Goal: Transaction & Acquisition: Subscribe to service/newsletter

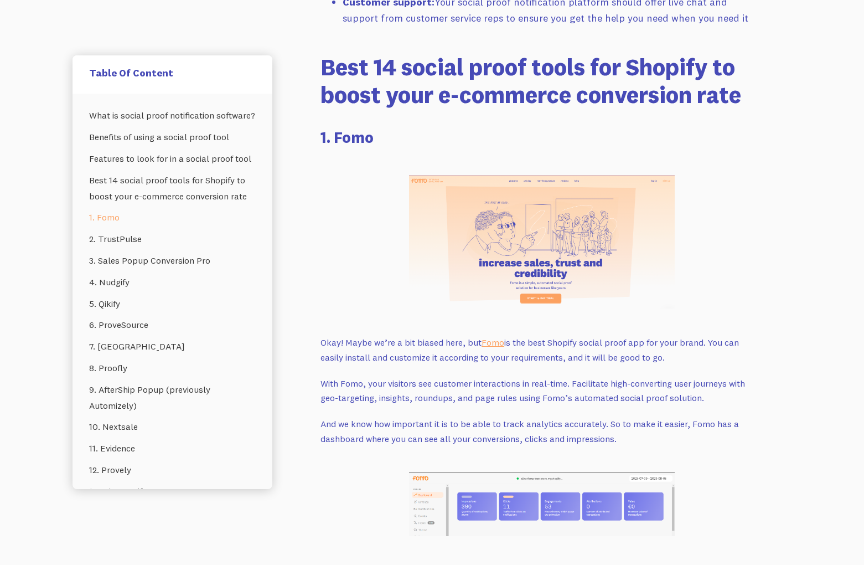
scroll to position [1495, 0]
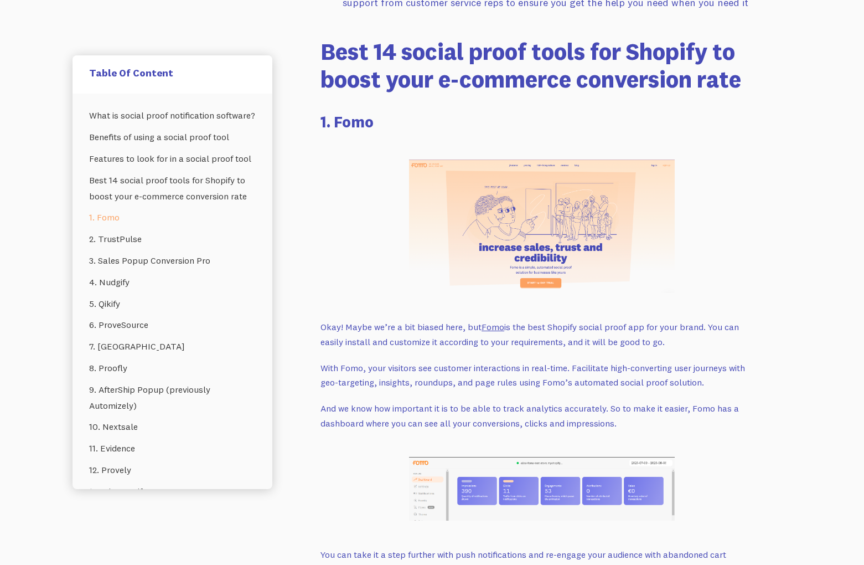
click at [491, 321] on link "Fomo" at bounding box center [493, 326] width 23 height 11
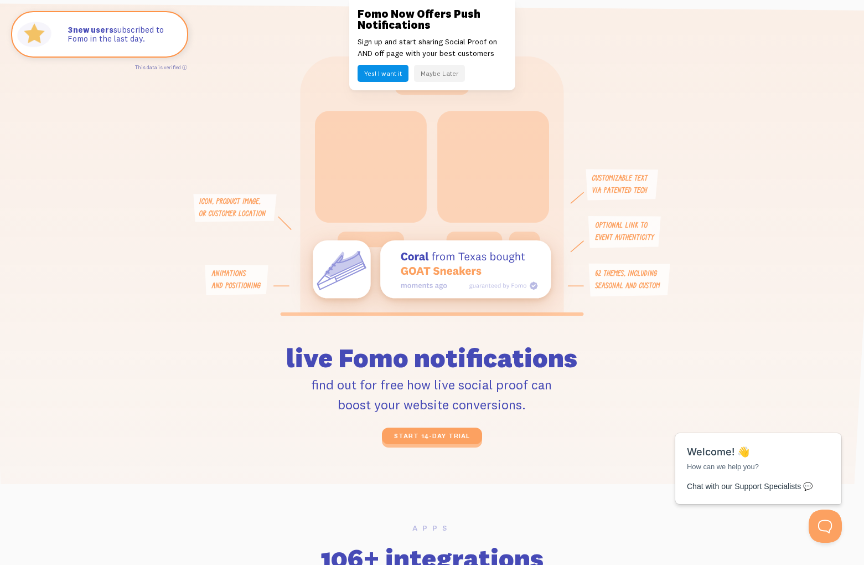
scroll to position [2547, 0]
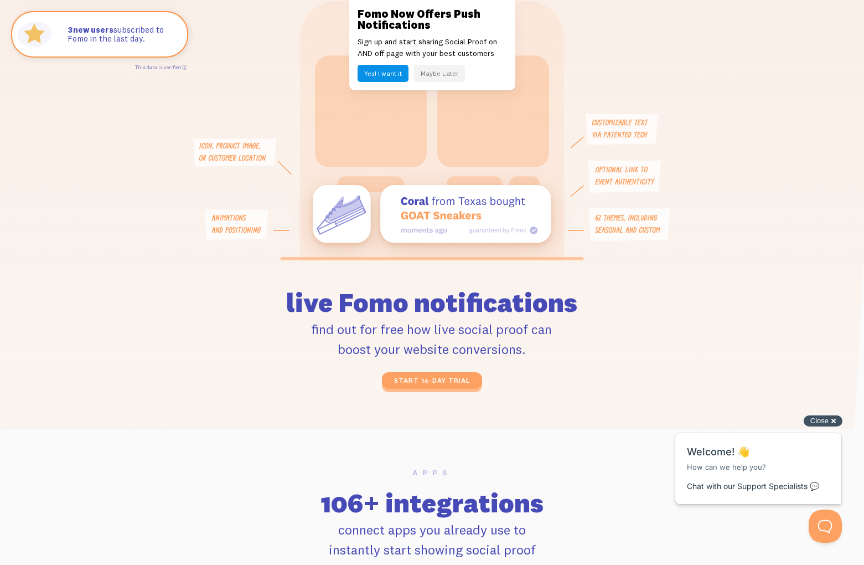
click at [830, 424] on div "Close cross-small" at bounding box center [823, 421] width 39 height 12
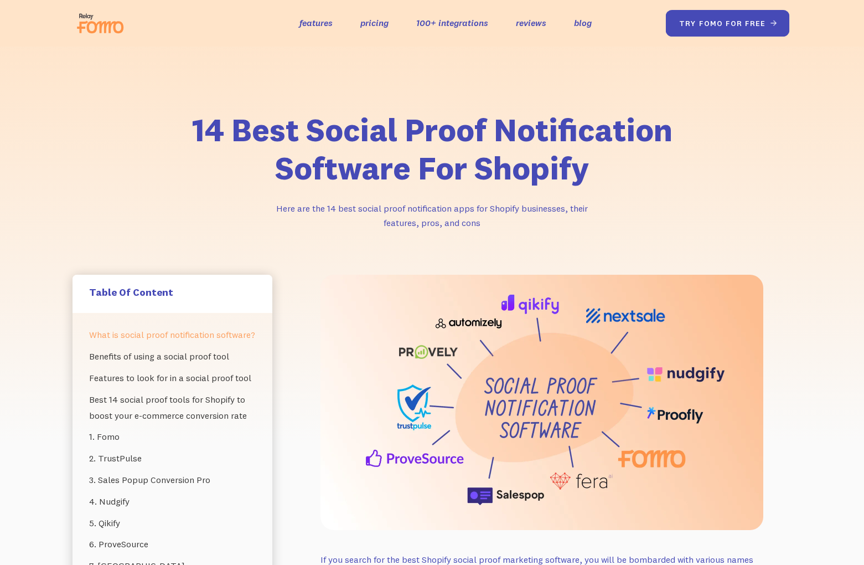
click at [714, 27] on link "try fomo for free " at bounding box center [727, 23] width 124 height 27
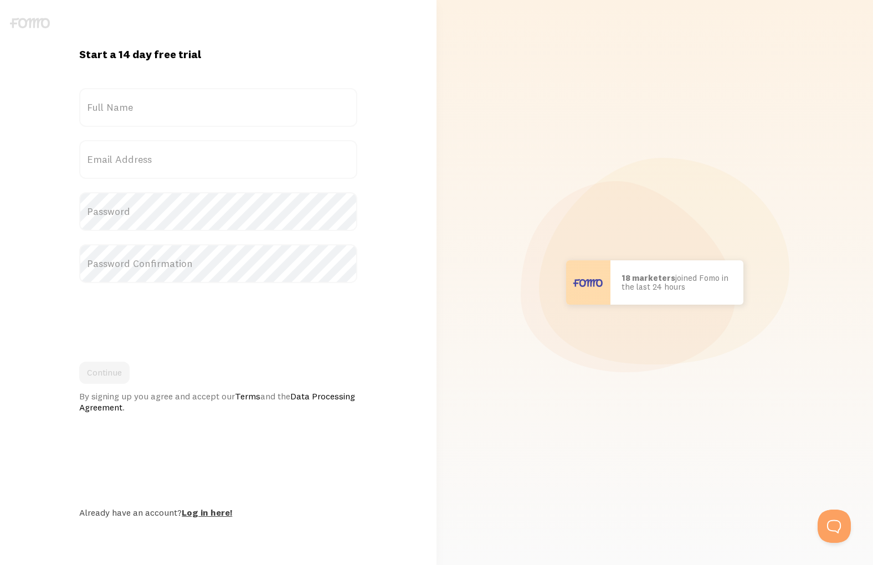
click at [201, 510] on link "Log in here!" at bounding box center [207, 512] width 50 height 11
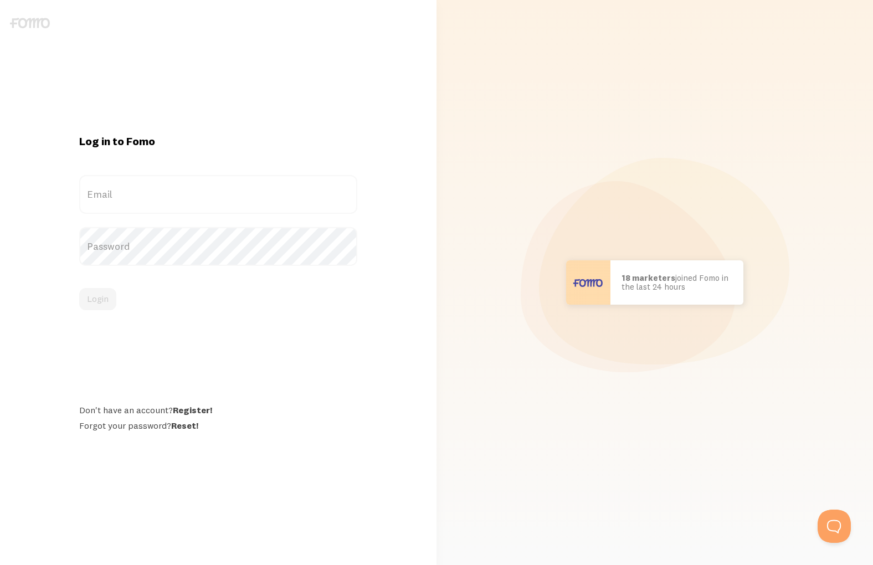
click at [136, 188] on label "Email" at bounding box center [217, 194] width 277 height 39
click at [136, 188] on input "Email" at bounding box center [217, 194] width 277 height 39
click at [115, 199] on label "Email" at bounding box center [217, 194] width 277 height 39
click at [115, 199] on input "Email" at bounding box center [217, 194] width 277 height 39
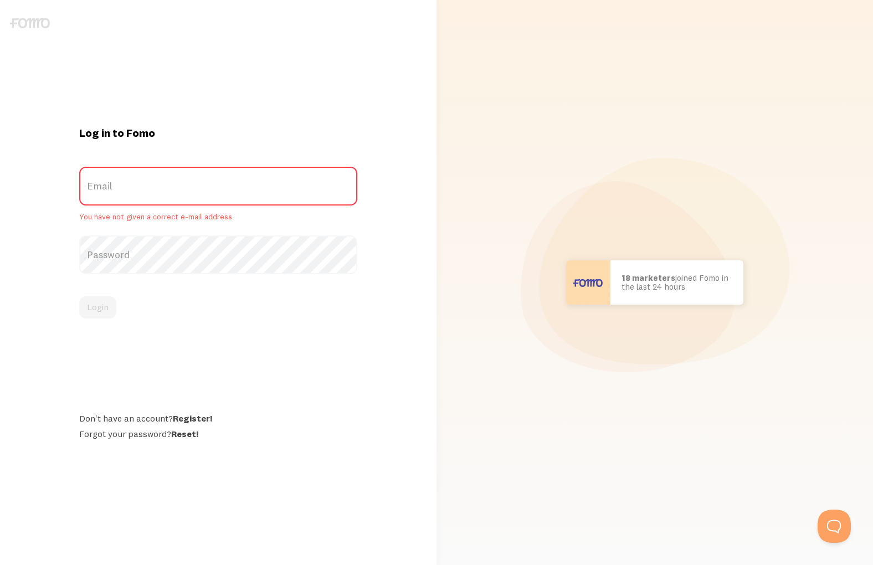
click at [124, 194] on label "Email" at bounding box center [217, 186] width 277 height 39
click at [124, 194] on input "Email" at bounding box center [217, 186] width 277 height 39
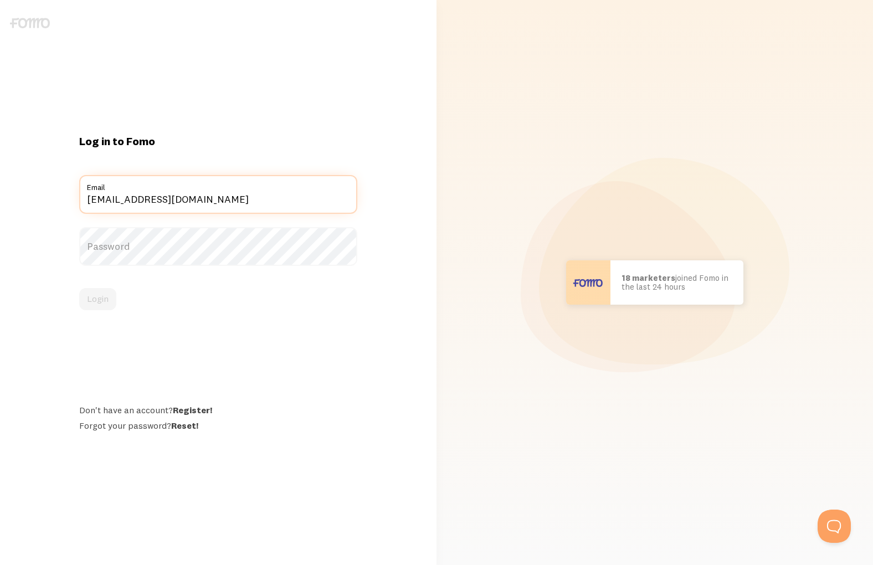
type input "siomkajlokarol1@gmail.com"
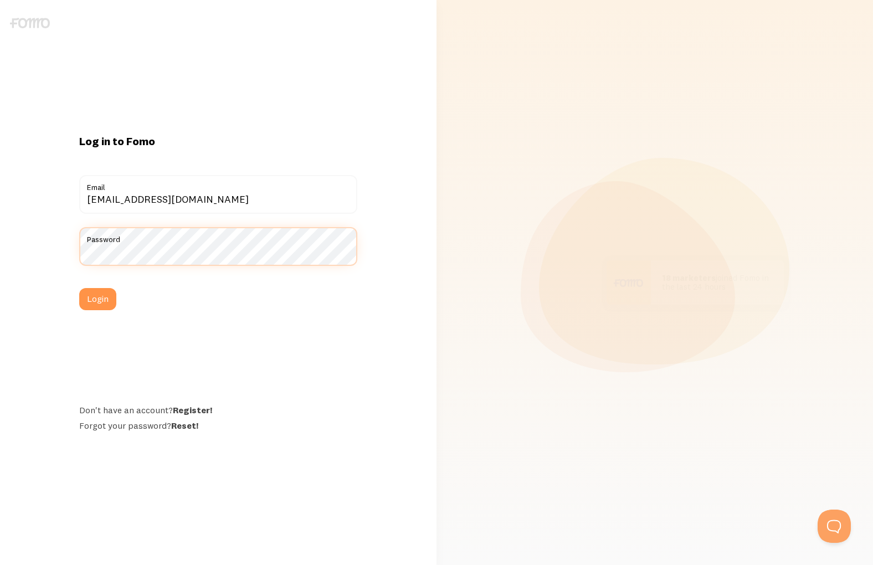
click at [79, 288] on button "Login" at bounding box center [97, 299] width 37 height 22
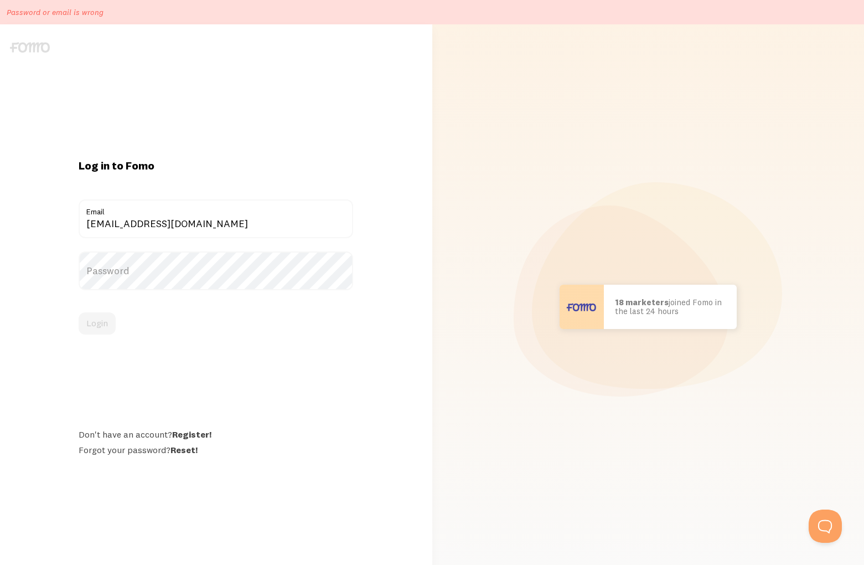
click at [168, 117] on div "Log in to Fomo siomkajlokarol1@gmail.com Email Password Login Don't have an acc…" at bounding box center [216, 306] width 432 height 565
click at [17, 46] on img at bounding box center [30, 47] width 40 height 11
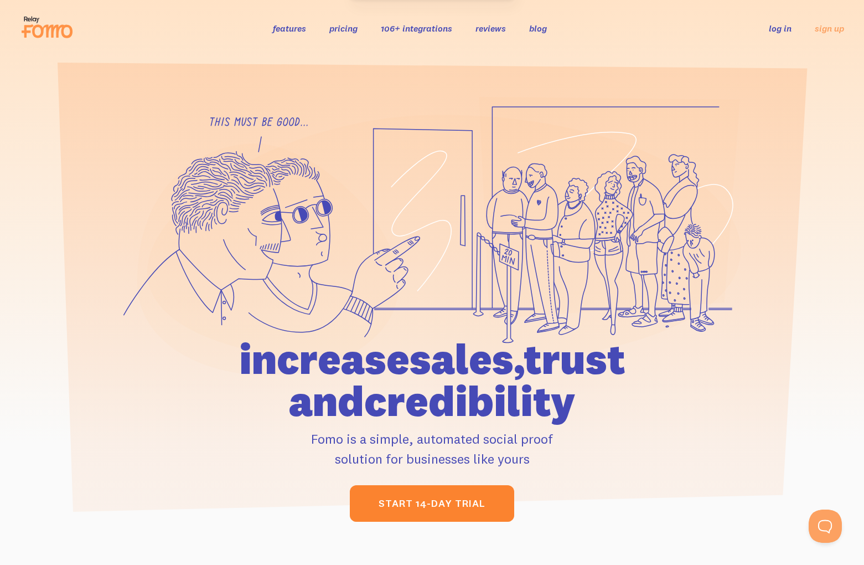
click at [452, 487] on link "start 14-day trial" at bounding box center [432, 503] width 164 height 37
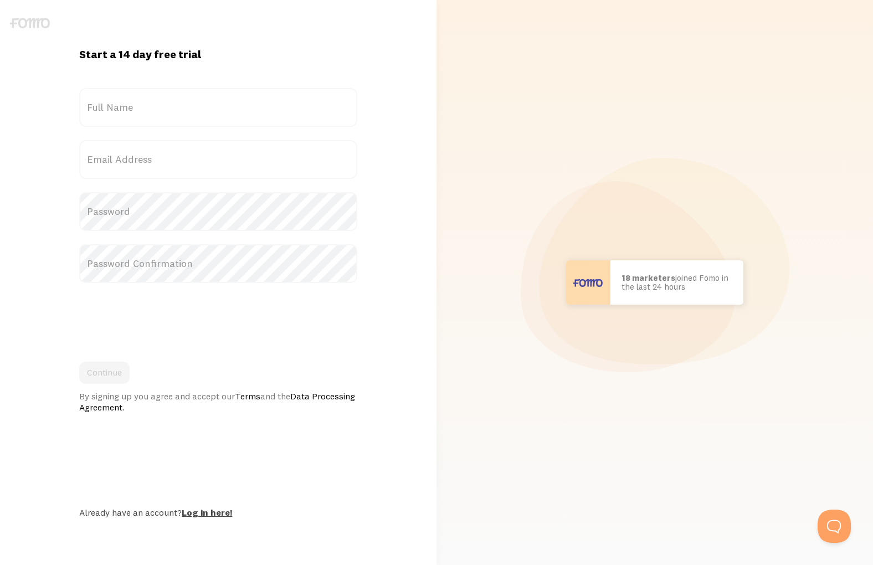
click at [206, 512] on link "Log in here!" at bounding box center [207, 512] width 50 height 11
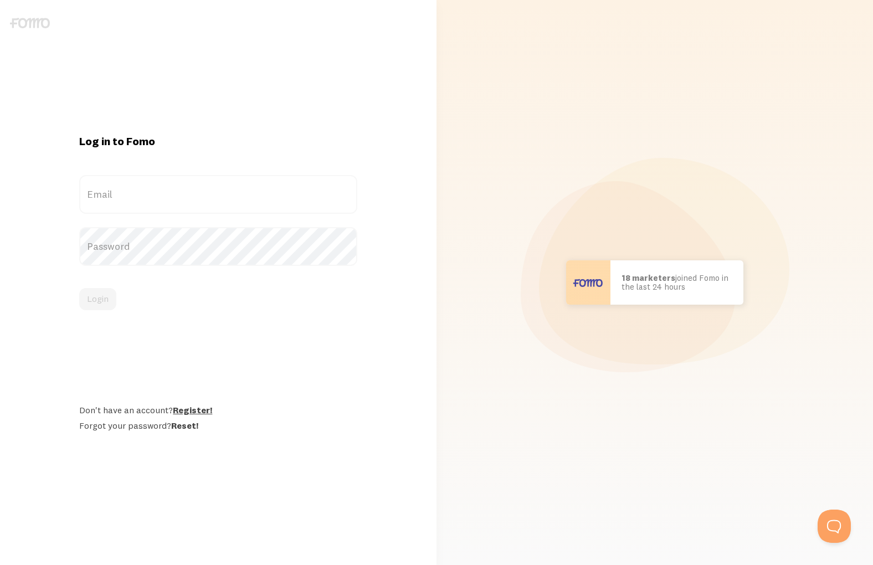
click at [193, 410] on link "Register!" at bounding box center [192, 409] width 39 height 11
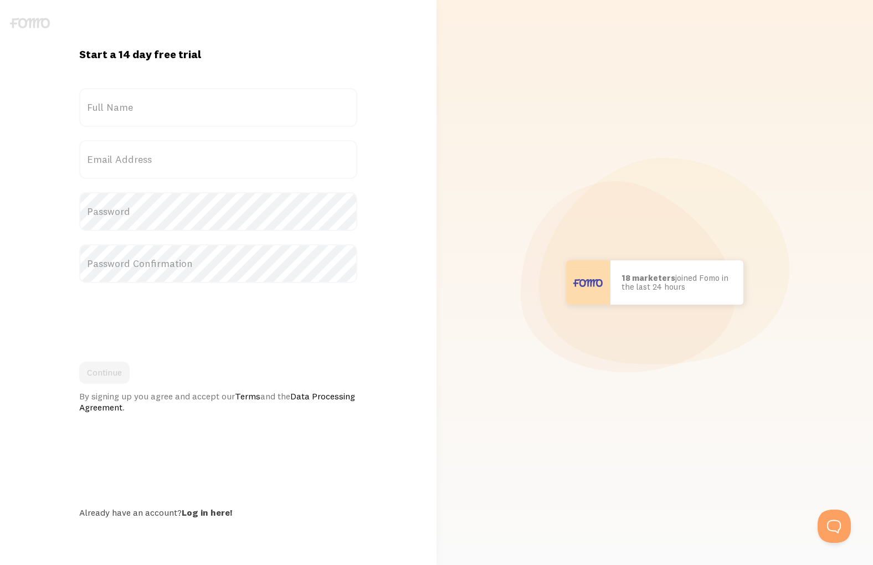
click at [156, 121] on label "Full Name" at bounding box center [217, 107] width 277 height 39
click at [156, 121] on input "Full Name" at bounding box center [217, 107] width 277 height 39
click at [150, 111] on label "Full Name" at bounding box center [217, 107] width 277 height 39
click at [150, 111] on input "Full Name" at bounding box center [217, 107] width 277 height 39
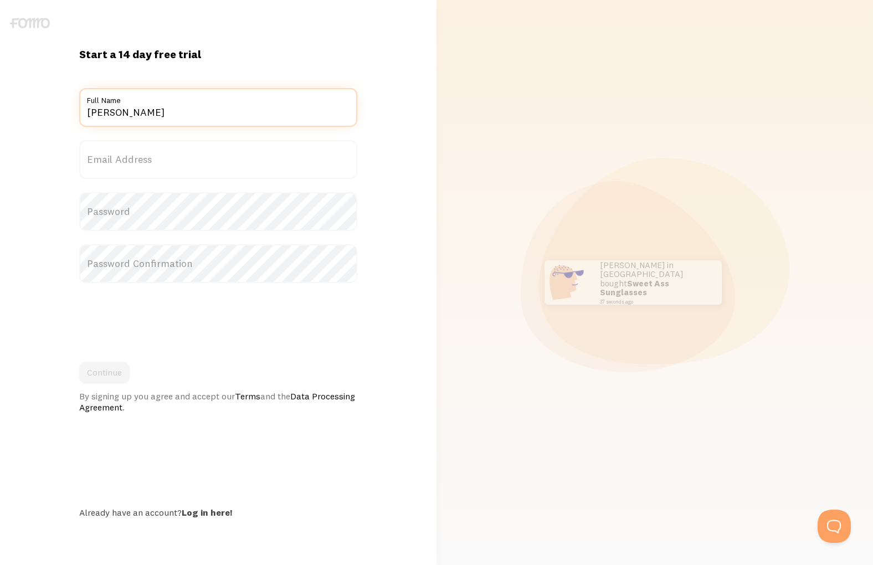
type input "[PERSON_NAME]"
click at [174, 173] on label "Email Address" at bounding box center [217, 159] width 277 height 39
click at [174, 173] on input "Email Address" at bounding box center [217, 159] width 277 height 39
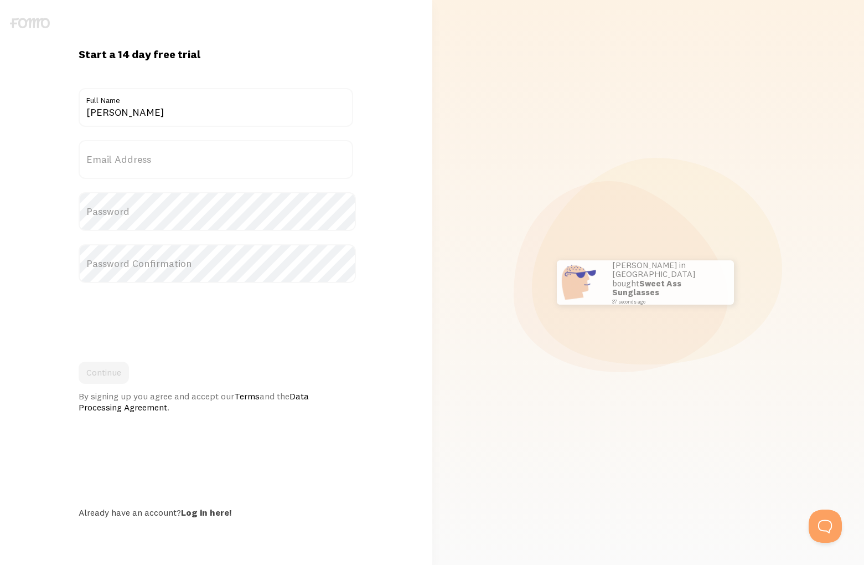
click at [172, 166] on label "Email Address" at bounding box center [216, 159] width 275 height 39
click at [172, 166] on input "Email Address" at bounding box center [216, 159] width 275 height 39
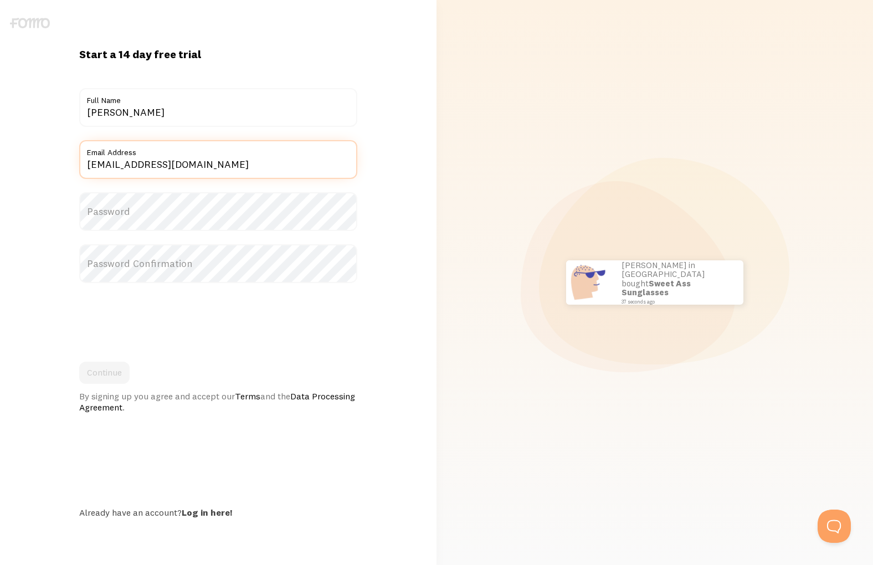
type input "[EMAIL_ADDRESS][DOMAIN_NAME]"
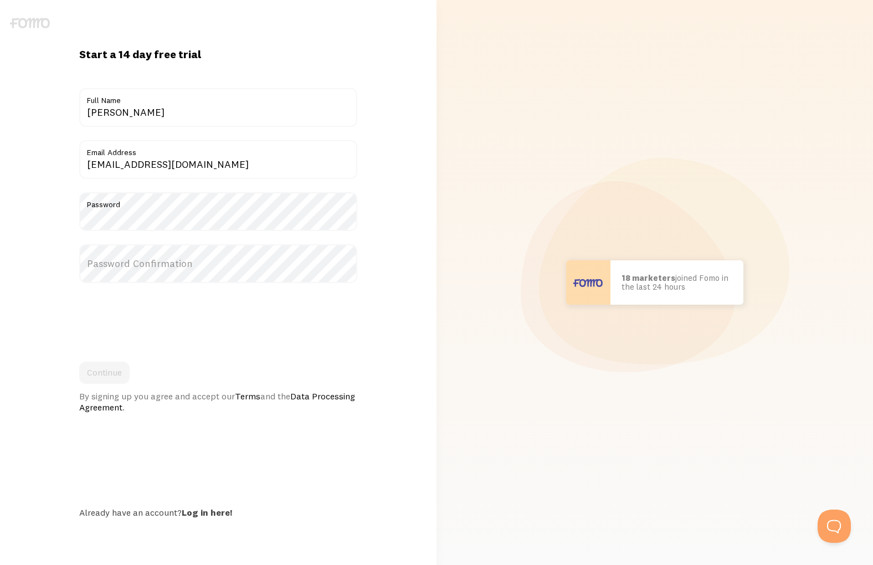
click at [190, 250] on label "Password Confirmation" at bounding box center [217, 263] width 277 height 39
click at [189, 255] on label "Password Confirmation" at bounding box center [217, 263] width 277 height 39
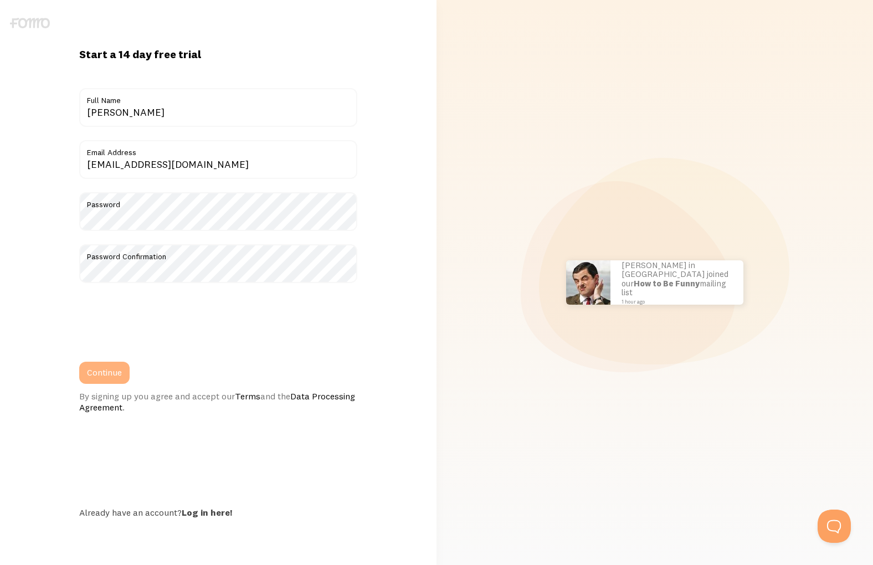
click at [110, 371] on button "Continue" at bounding box center [104, 373] width 50 height 22
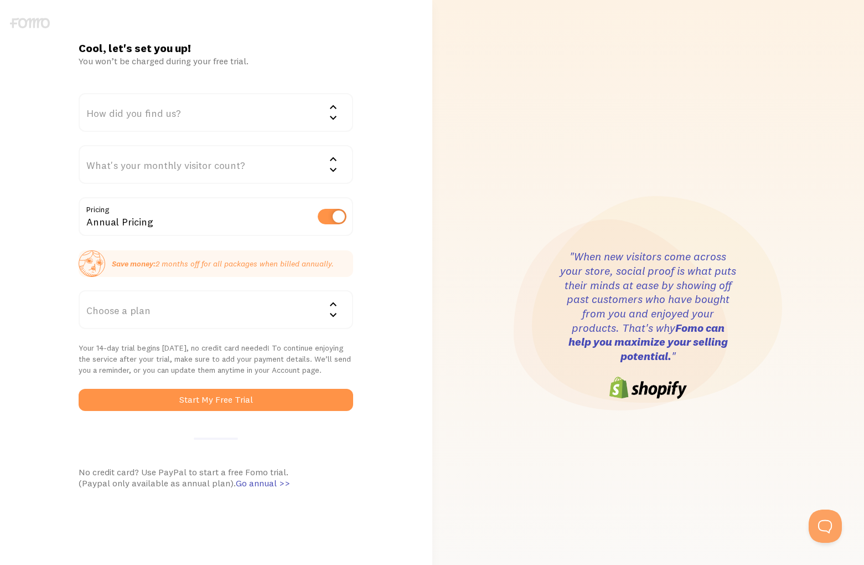
click at [200, 111] on div "How did you find us?" at bounding box center [216, 112] width 275 height 39
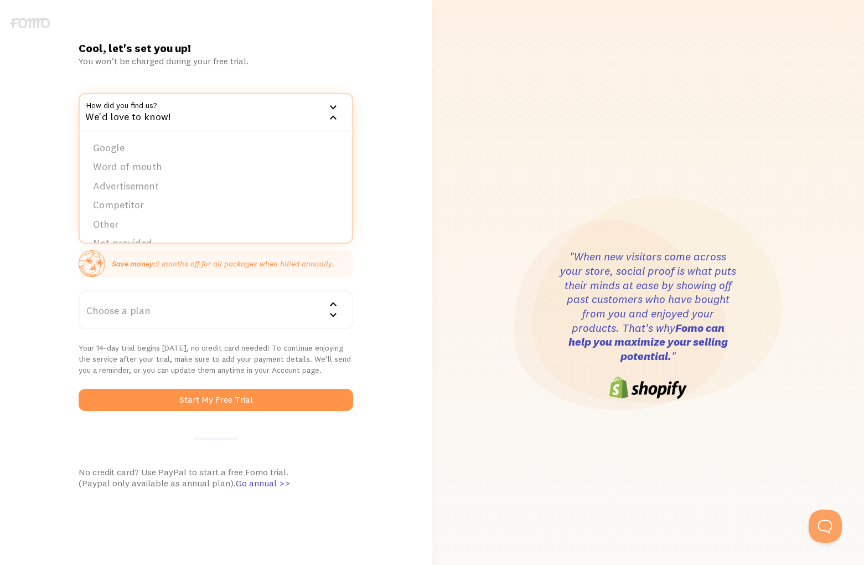
click at [439, 121] on div ""When new visitors come across your store, social proof is what puts their mind…" at bounding box center [648, 325] width 419 height 650
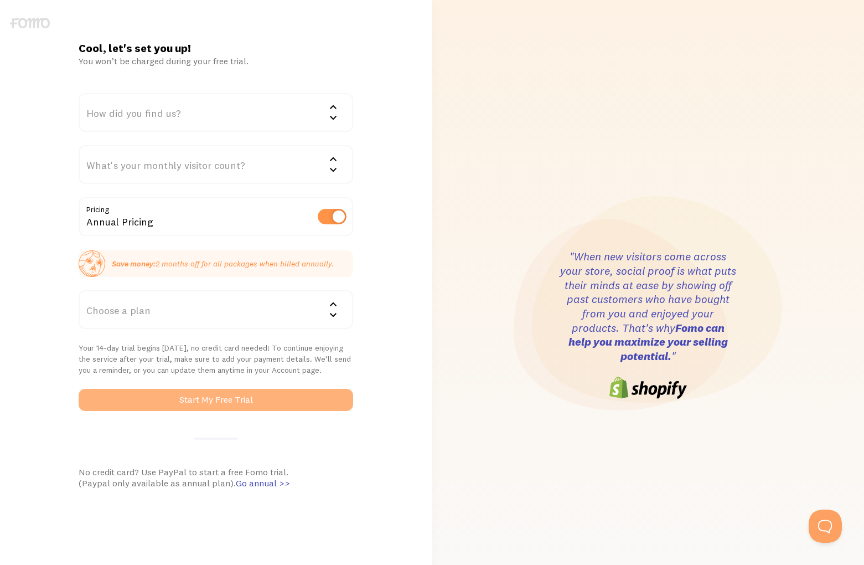
drag, startPoint x: 235, startPoint y: 409, endPoint x: 233, endPoint y: 403, distance: 6.8
click at [234, 406] on button "Start My Free Trial" at bounding box center [216, 400] width 275 height 22
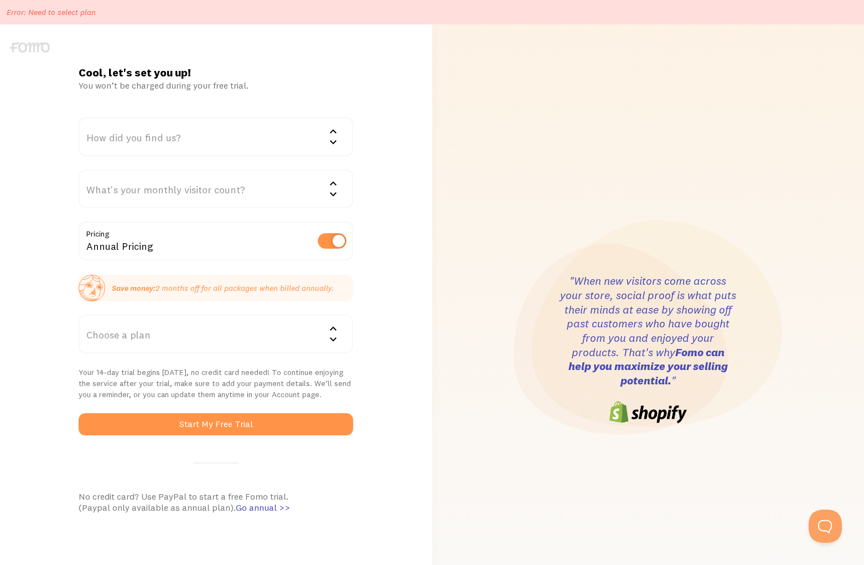
click at [328, 245] on label at bounding box center [332, 241] width 29 height 16
click at [328, 245] on input "checkbox" at bounding box center [332, 241] width 29 height 16
click at [337, 241] on label at bounding box center [332, 241] width 29 height 16
click at [337, 241] on input "checkbox" at bounding box center [332, 241] width 29 height 16
click at [337, 241] on label at bounding box center [332, 241] width 29 height 16
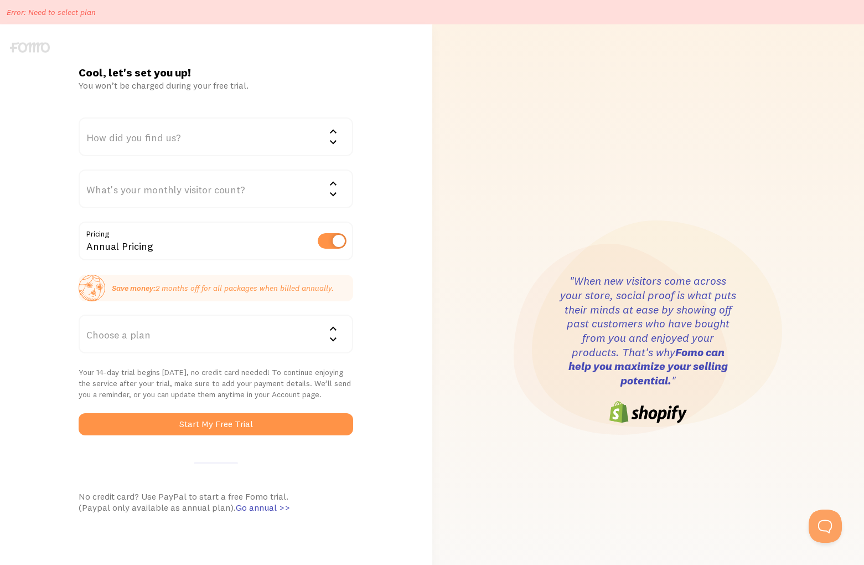
click at [337, 241] on input "checkbox" at bounding box center [332, 241] width 29 height 16
checkbox input "false"
click at [255, 326] on div "Choose a plan" at bounding box center [216, 333] width 275 height 39
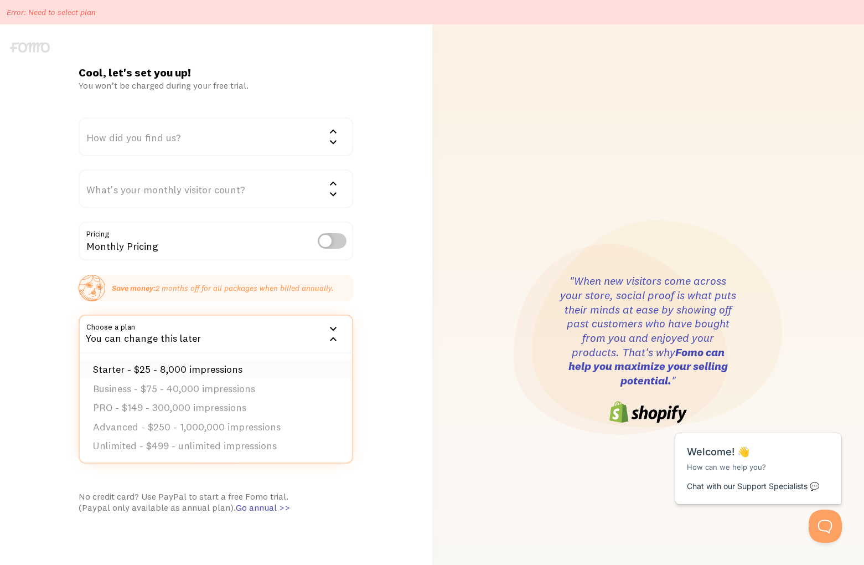
click at [214, 372] on li "Starter - $25 - 8,000 impressions" at bounding box center [216, 369] width 272 height 19
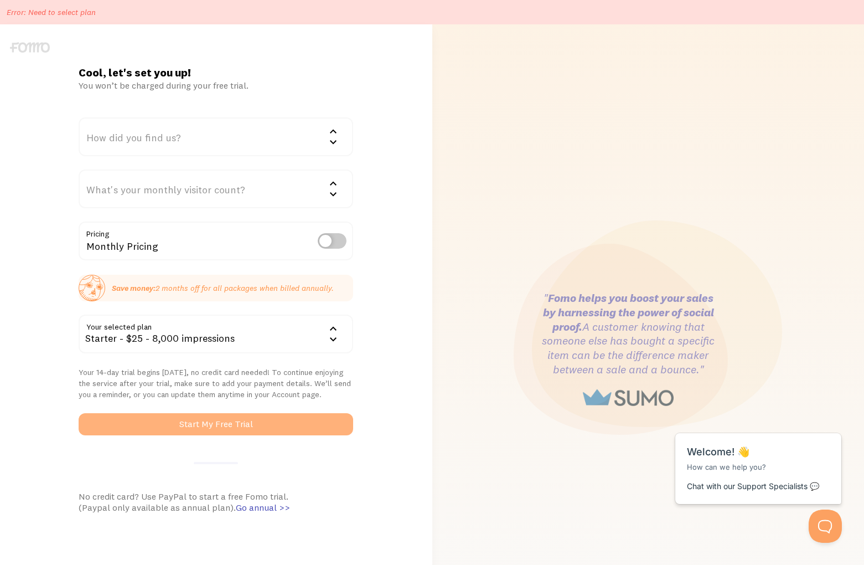
click at [258, 419] on button "Start My Free Trial" at bounding box center [216, 424] width 275 height 22
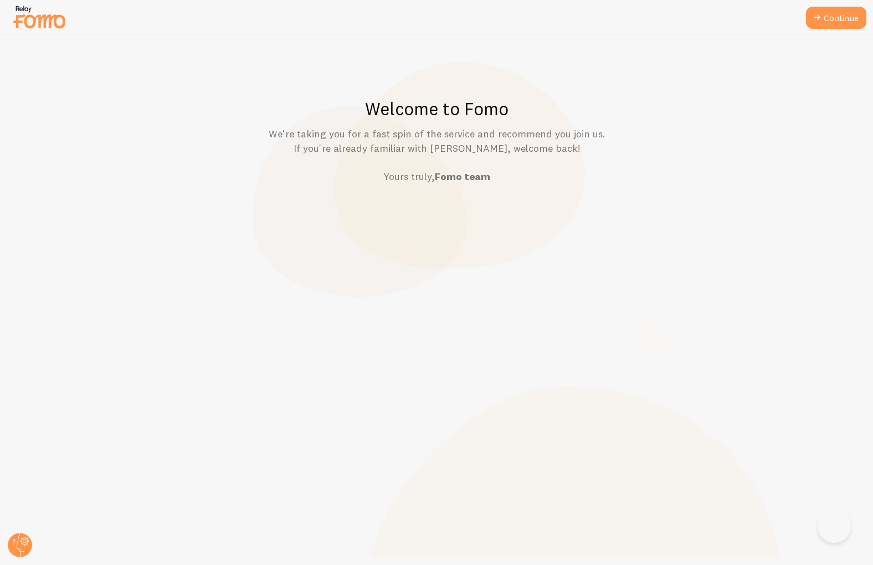
click at [409, 287] on p "Setting up a seamless experience... - Granny" at bounding box center [467, 282] width 116 height 25
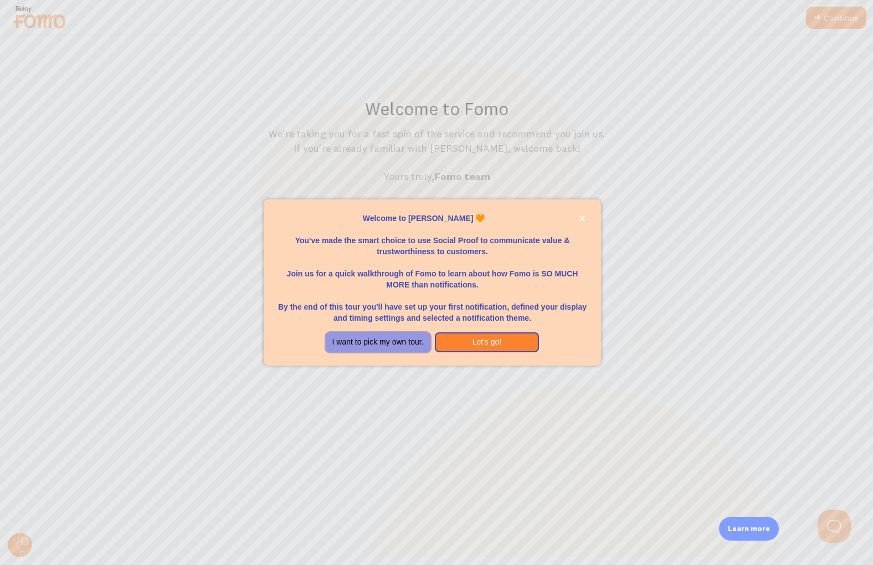
click at [399, 348] on button "I want to pick my own tour." at bounding box center [378, 342] width 105 height 20
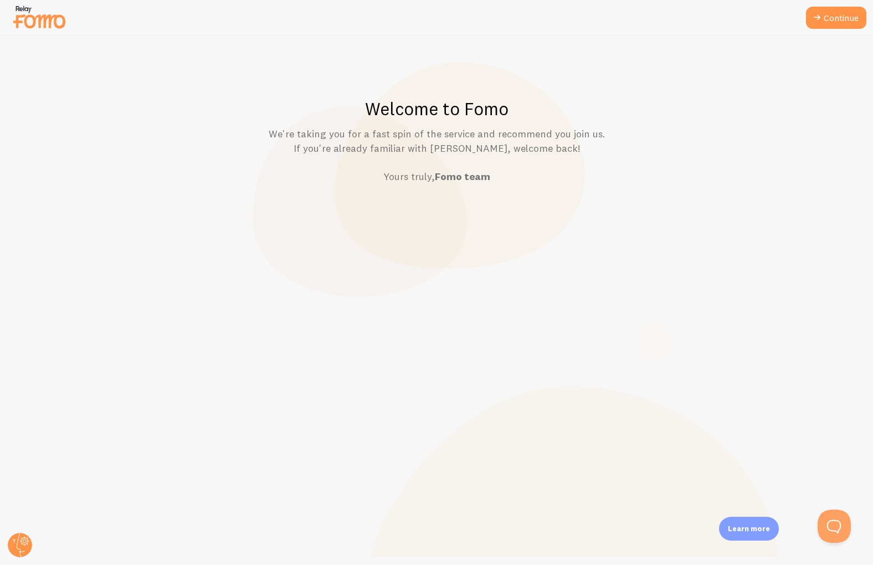
click at [454, 173] on strong "Fomo team" at bounding box center [462, 176] width 55 height 13
click at [441, 178] on strong "Fomo team" at bounding box center [462, 176] width 55 height 13
click at [827, 14] on link "Continue" at bounding box center [836, 18] width 60 height 22
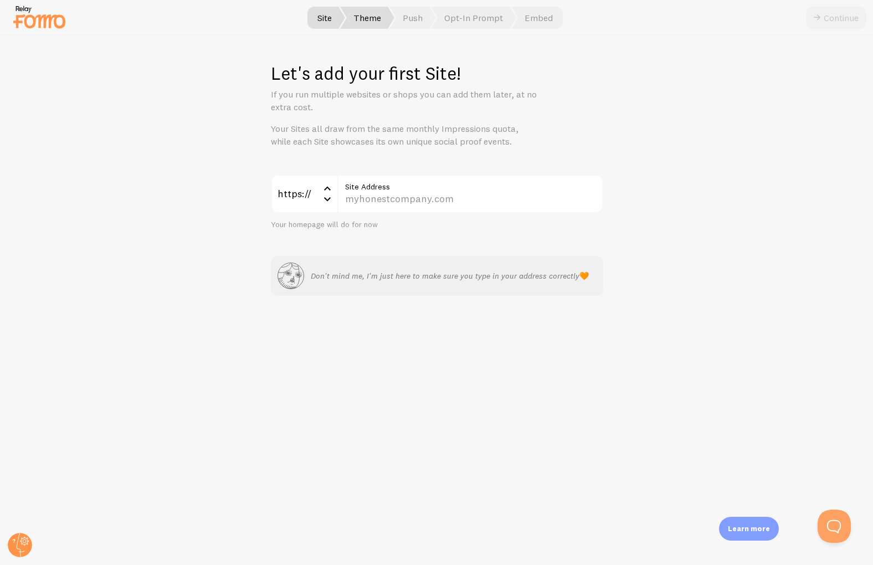
click at [364, 12] on span "Theme" at bounding box center [367, 18] width 54 height 22
drag, startPoint x: 413, startPoint y: 19, endPoint x: 469, endPoint y: 19, distance: 56.5
click at [414, 19] on span "Push" at bounding box center [412, 18] width 47 height 22
click at [366, 194] on input "Site Address" at bounding box center [470, 193] width 266 height 39
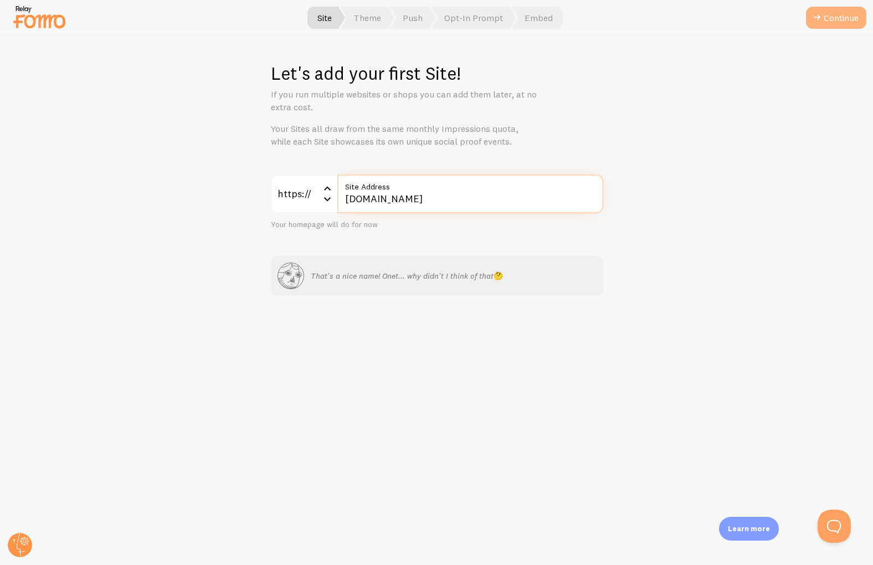
type input "[DOMAIN_NAME]"
click at [819, 20] on icon "submit" at bounding box center [816, 17] width 13 height 13
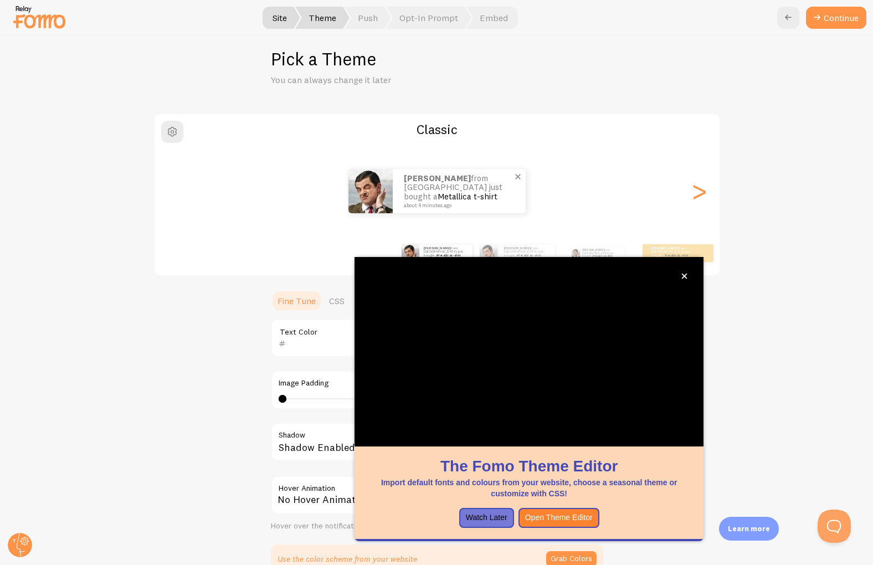
scroll to position [15, 0]
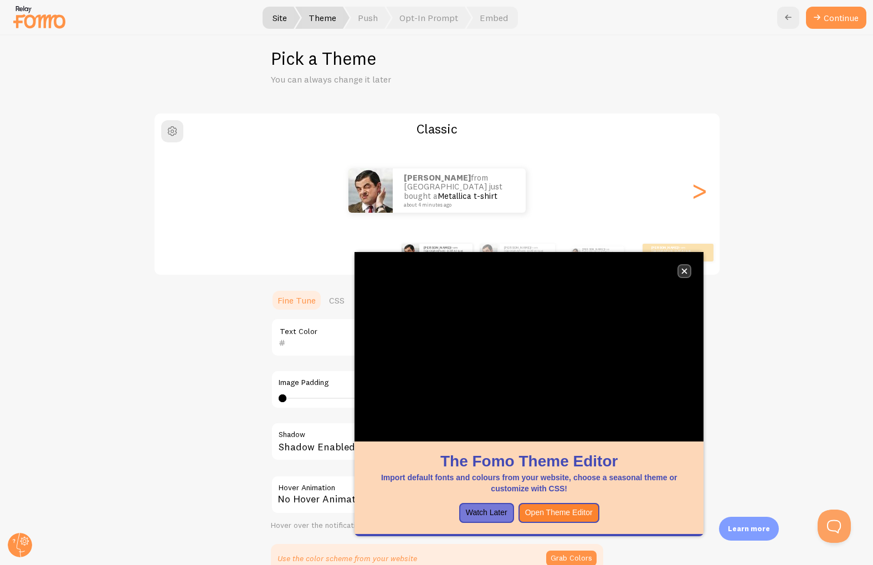
click at [685, 267] on button "close," at bounding box center [684, 271] width 12 height 12
click at [685, 272] on icon "close," at bounding box center [684, 272] width 6 height 6
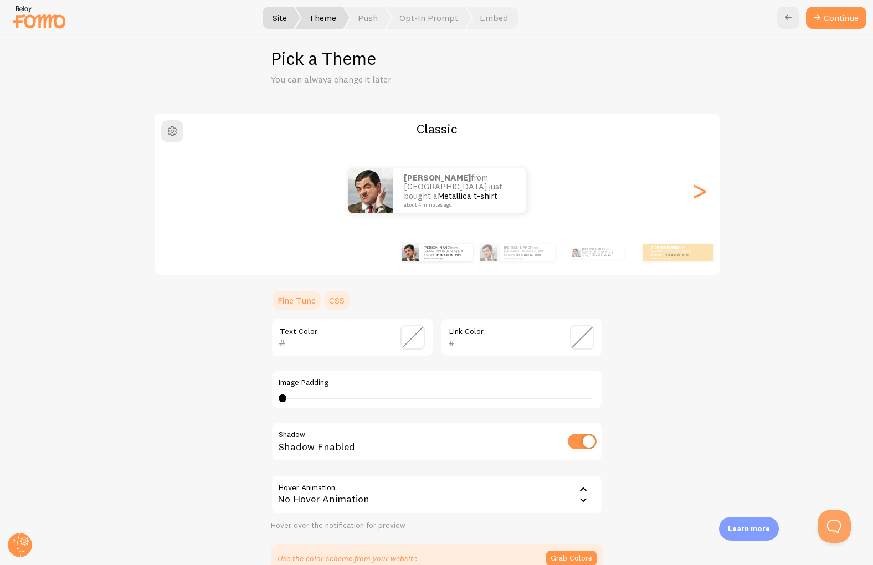
click at [327, 300] on link "CSS" at bounding box center [336, 300] width 29 height 22
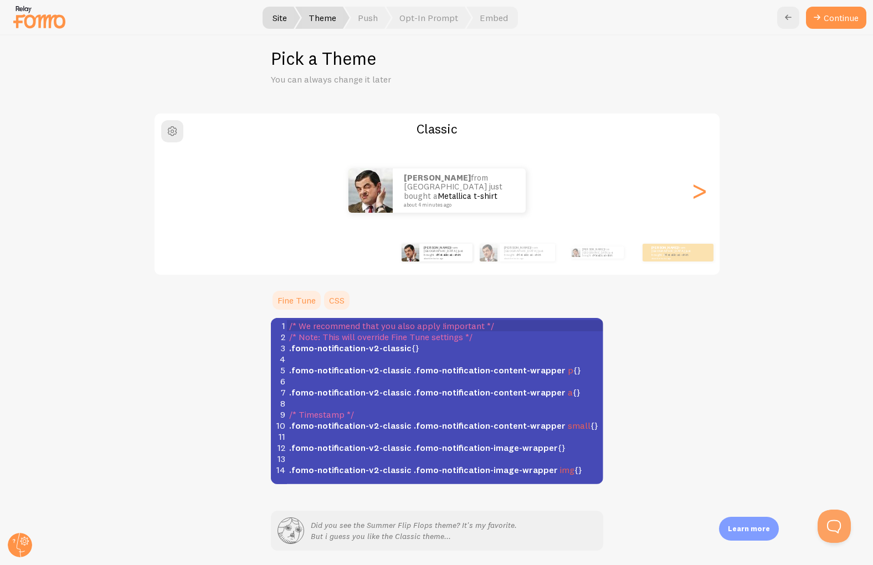
click at [307, 300] on link "Fine Tune" at bounding box center [296, 300] width 51 height 22
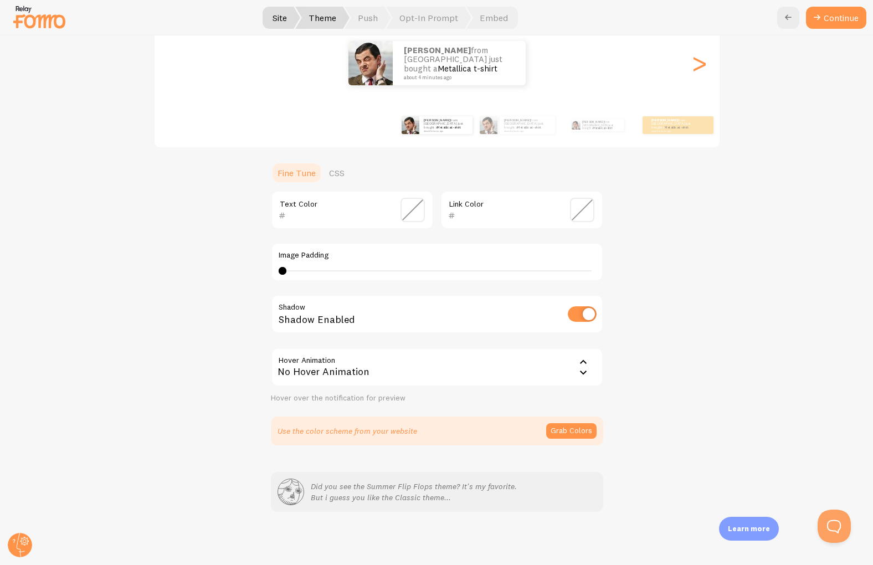
scroll to position [0, 0]
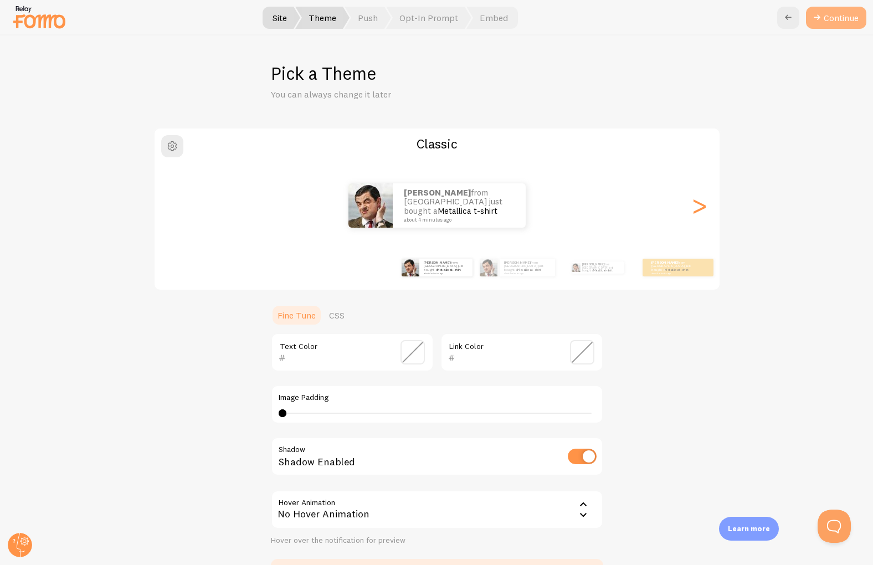
click at [838, 11] on button "Continue" at bounding box center [836, 18] width 60 height 22
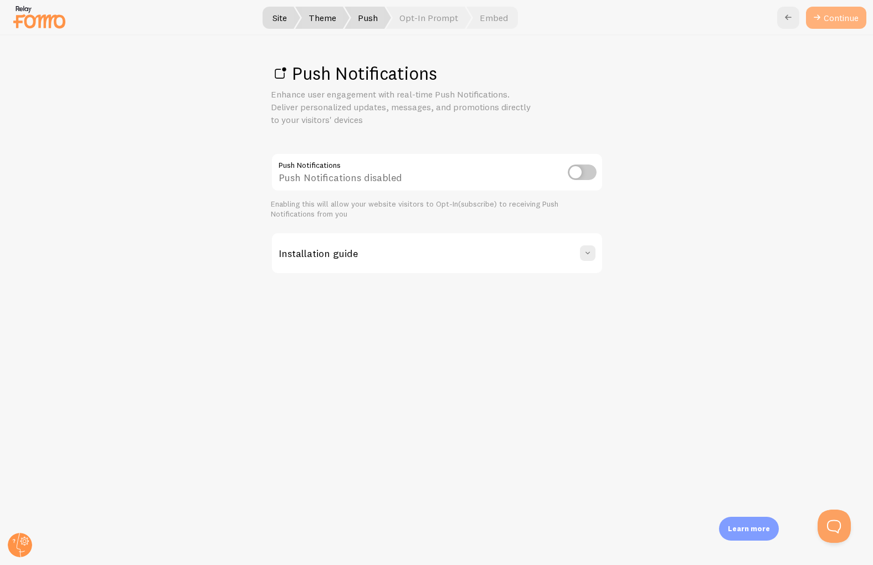
click at [837, 16] on link "Continue" at bounding box center [836, 18] width 60 height 22
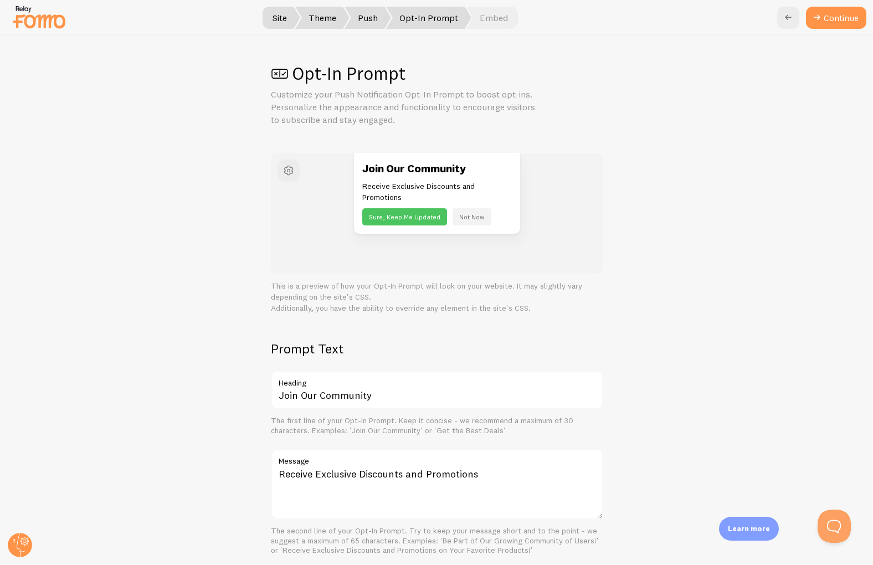
click at [837, 16] on button "Continue" at bounding box center [836, 18] width 60 height 22
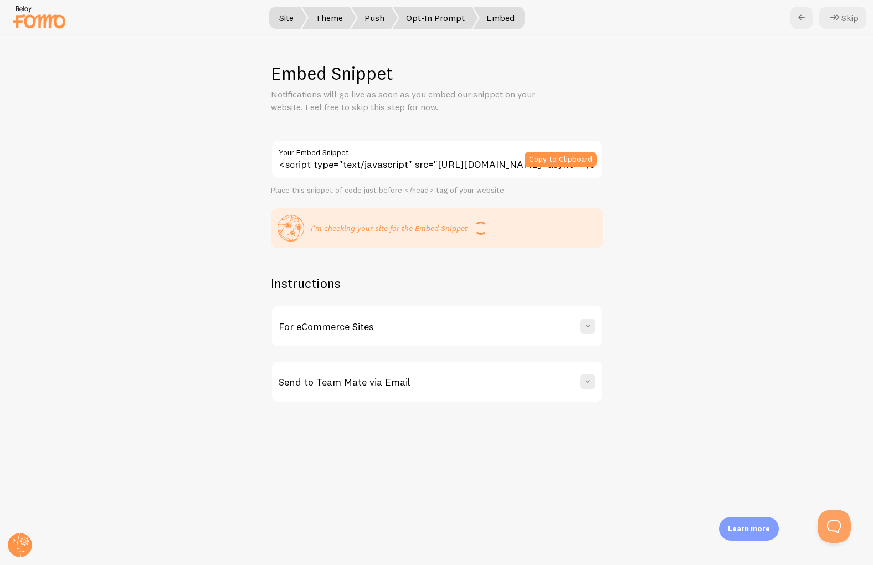
click at [837, 16] on icon at bounding box center [834, 17] width 13 height 13
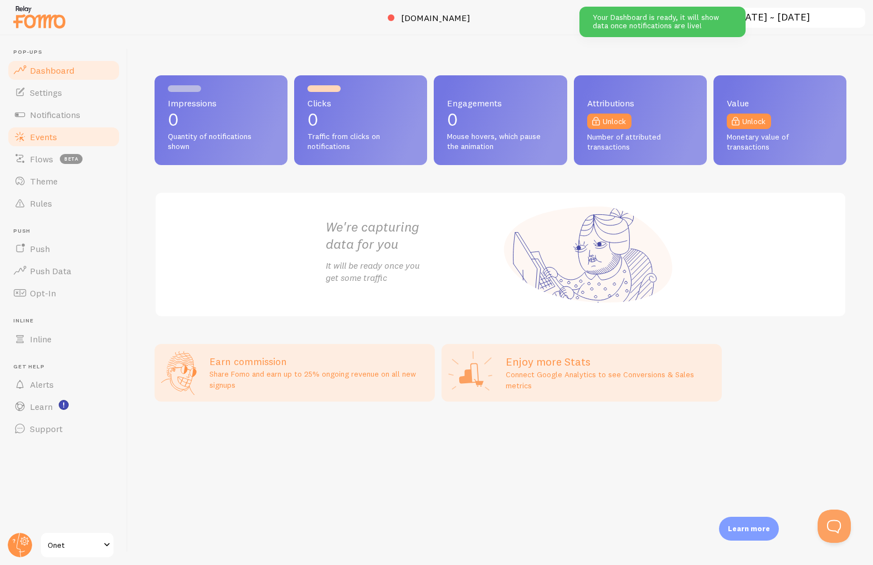
click at [68, 137] on link "Events" at bounding box center [64, 137] width 114 height 22
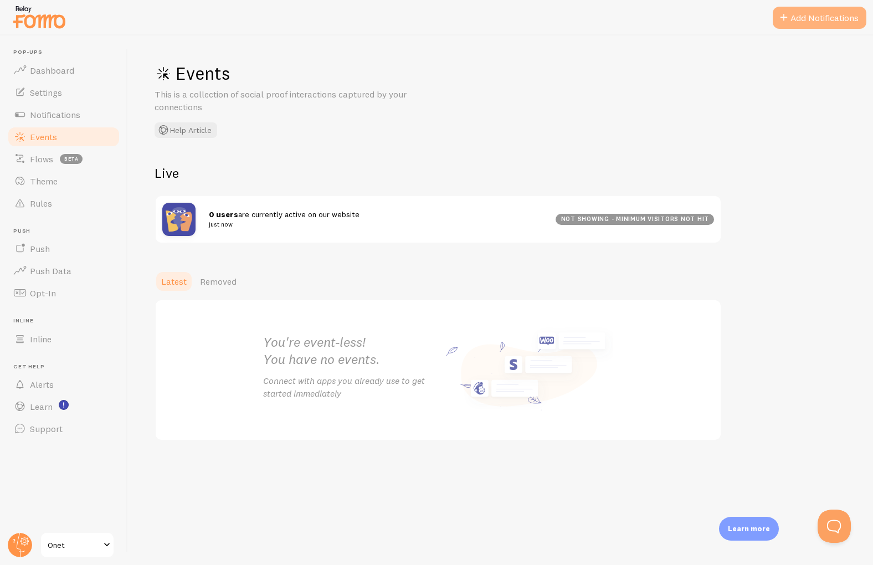
click at [804, 18] on button "Add Notifications" at bounding box center [819, 18] width 94 height 22
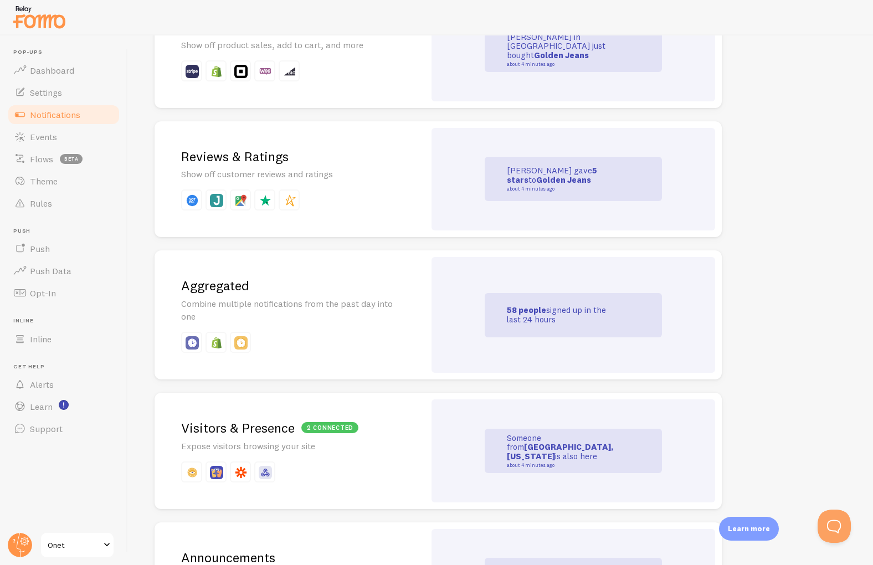
scroll to position [332, 0]
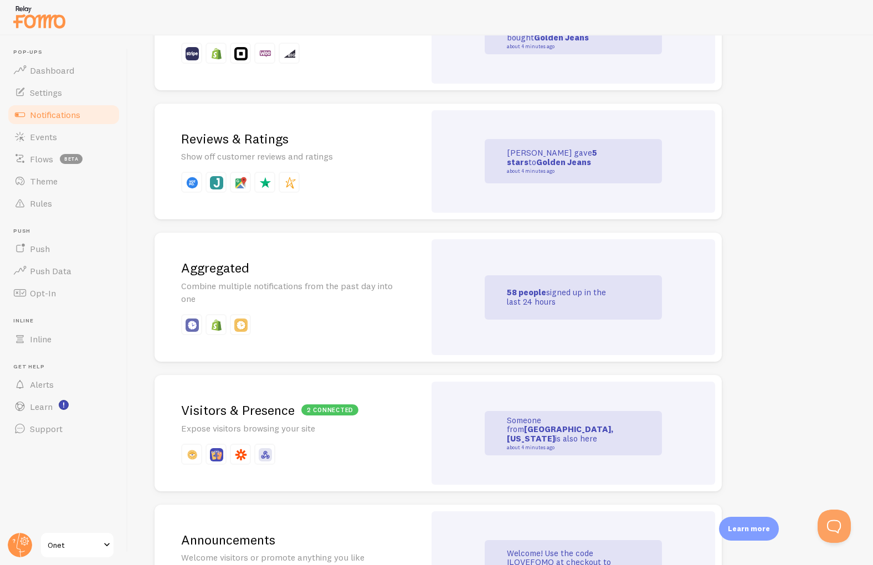
click at [286, 289] on p "Combine multiple notifications from the past day into one" at bounding box center [289, 292] width 217 height 25
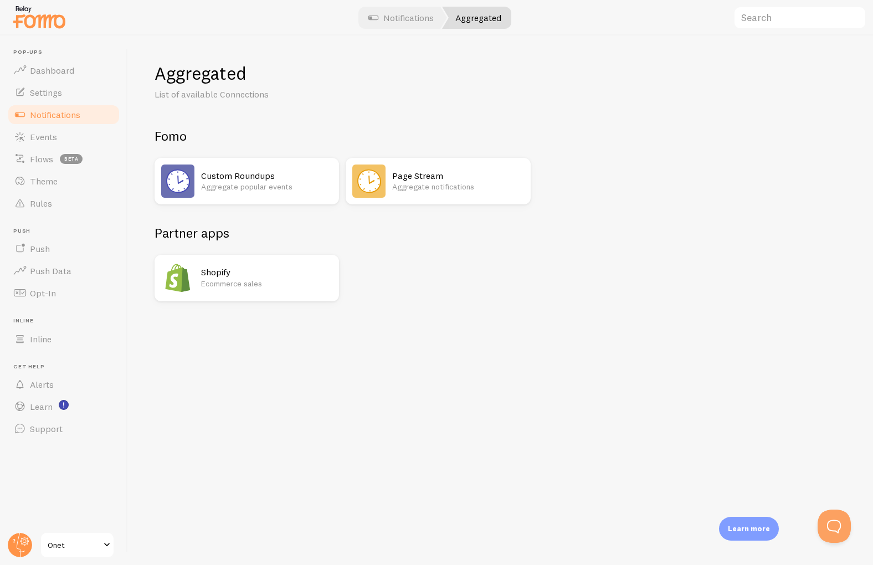
click at [430, 190] on p "Aggregate notifications" at bounding box center [457, 186] width 131 height 11
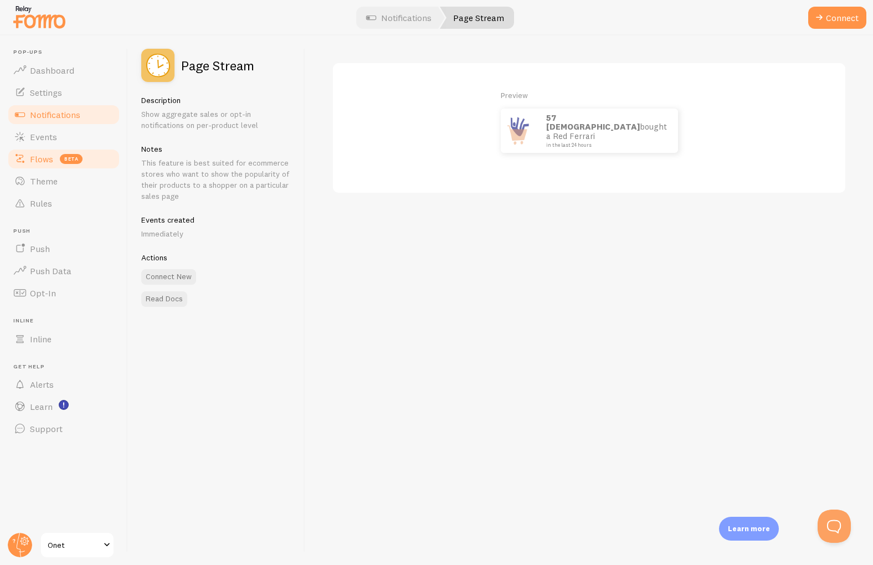
click at [54, 161] on link "Flows beta" at bounding box center [64, 159] width 114 height 22
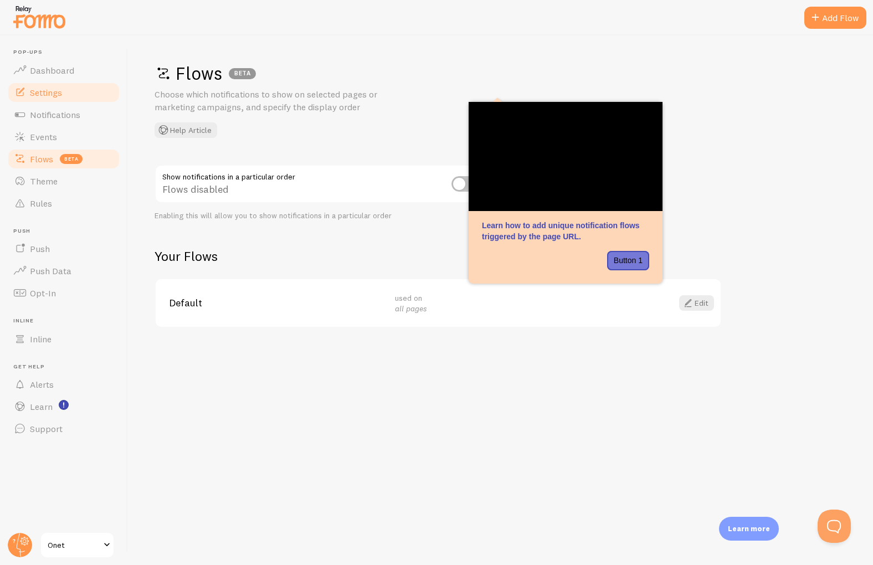
click at [50, 90] on span "Settings" at bounding box center [46, 92] width 32 height 11
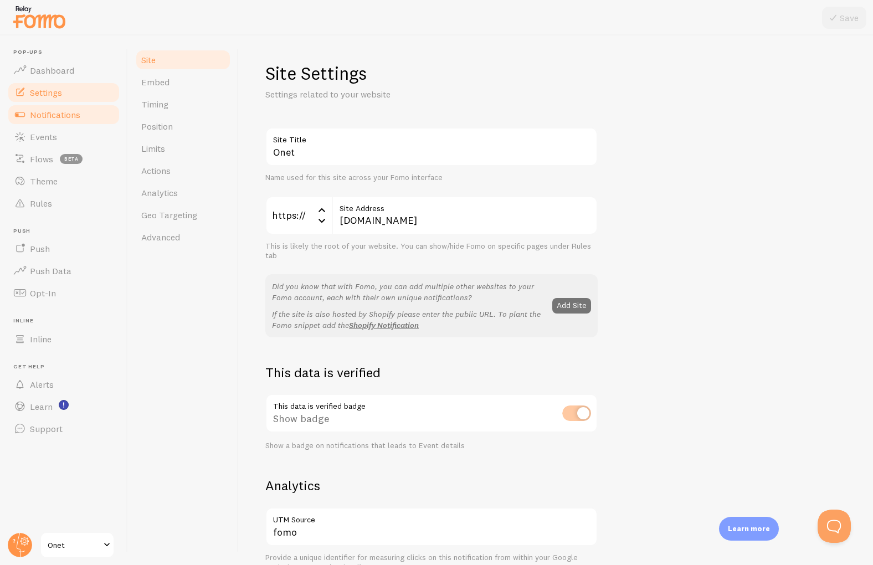
click at [65, 123] on link "Notifications" at bounding box center [64, 115] width 114 height 22
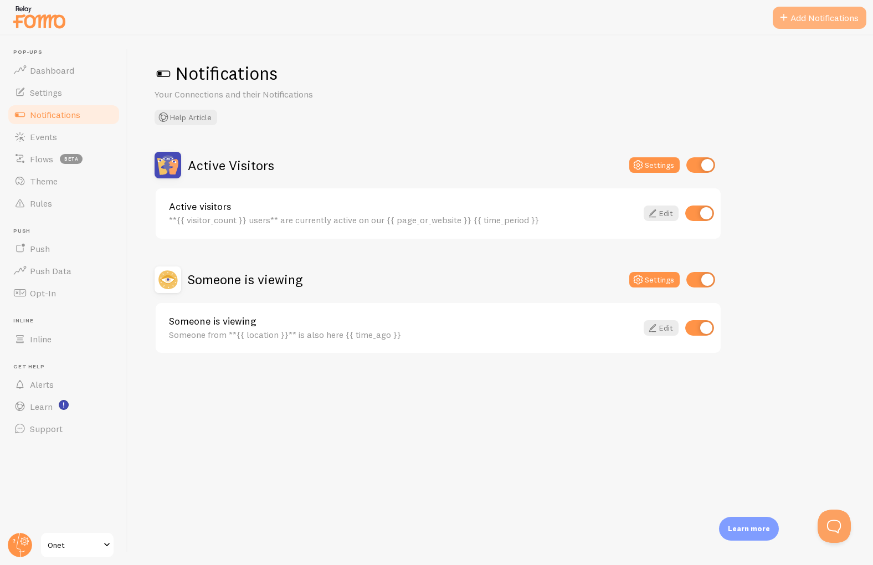
click at [844, 17] on button "Add Notifications" at bounding box center [819, 18] width 94 height 22
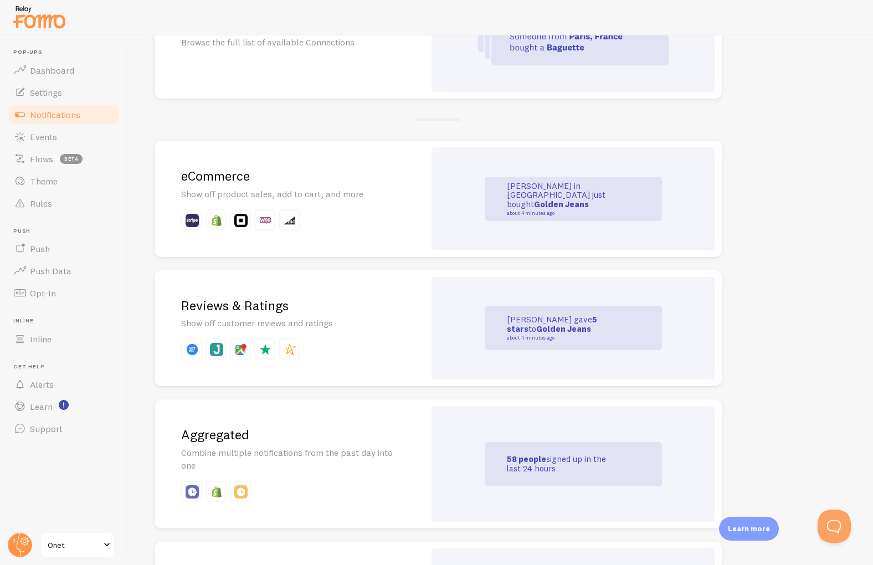
scroll to position [166, 0]
click at [260, 66] on div "All Notifications Browse the full list of available Connections" at bounding box center [289, 36] width 270 height 124
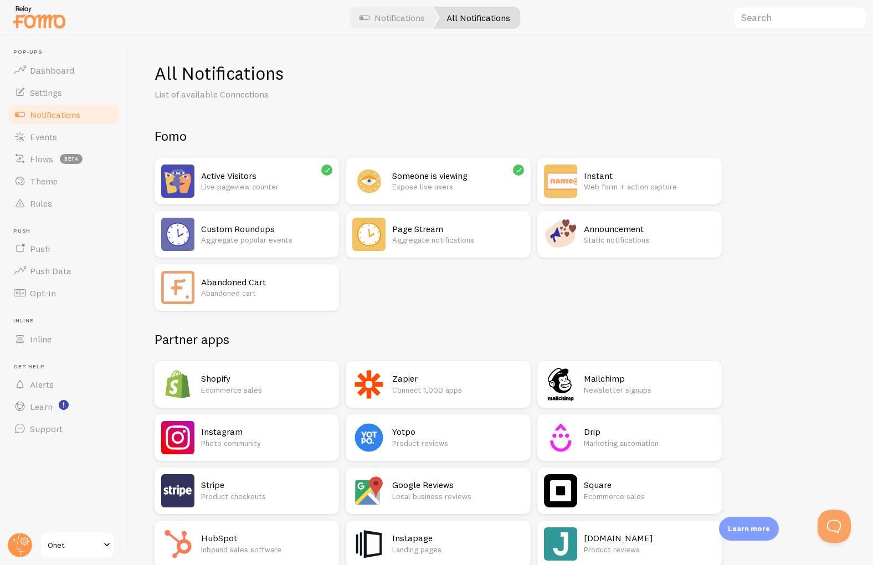
click at [292, 379] on h2 "Shopify" at bounding box center [266, 379] width 131 height 12
click at [266, 241] on p "Aggregate popular events" at bounding box center [266, 239] width 131 height 11
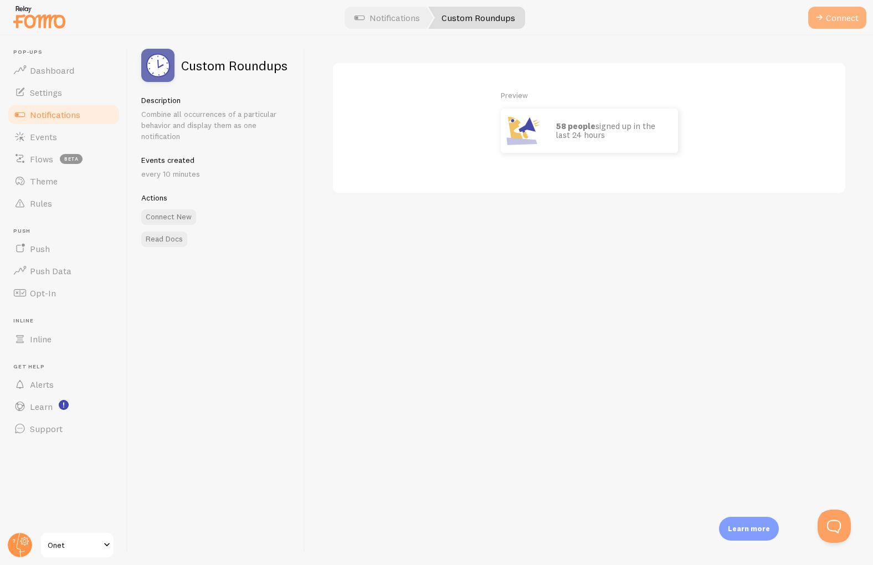
click at [824, 22] on span at bounding box center [818, 17] width 13 height 13
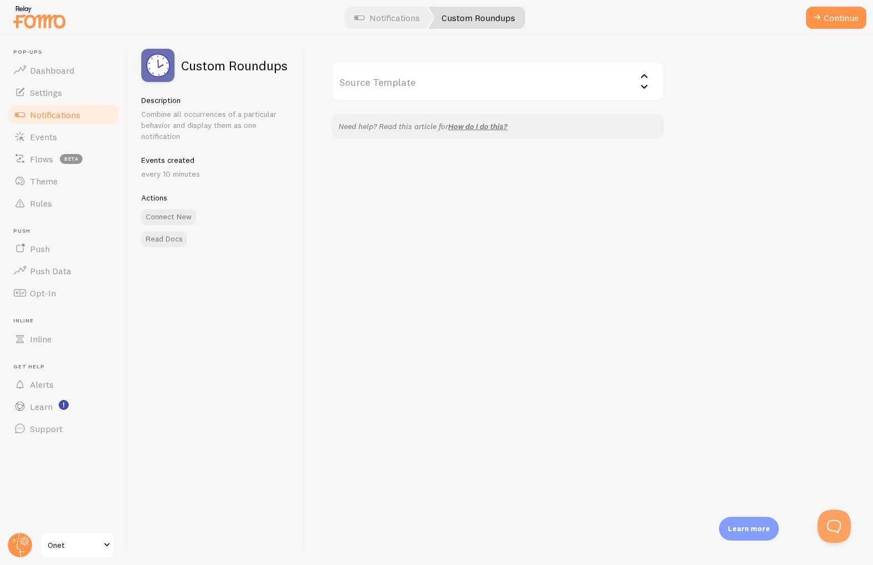
click at [406, 74] on input "Source Template" at bounding box center [498, 81] width 332 height 39
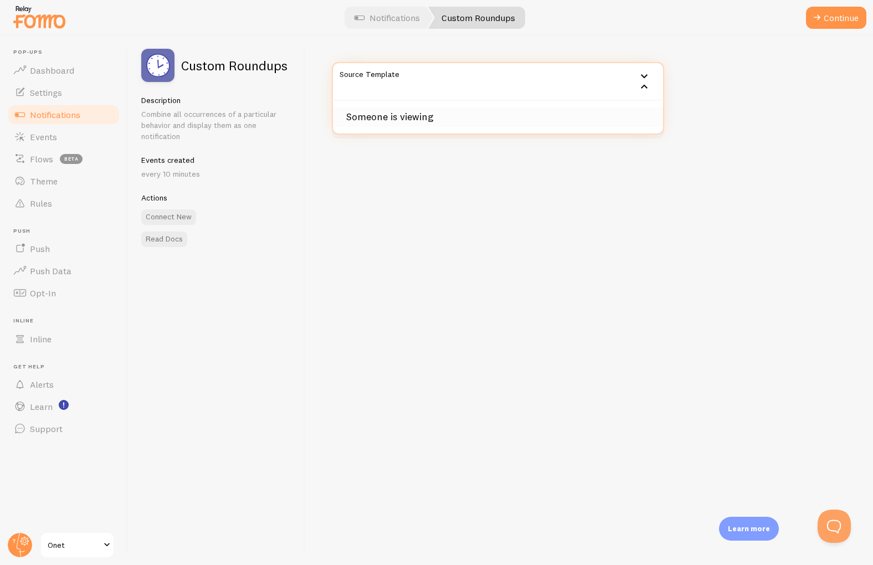
click at [456, 110] on li "Someone is viewing" at bounding box center [498, 116] width 330 height 19
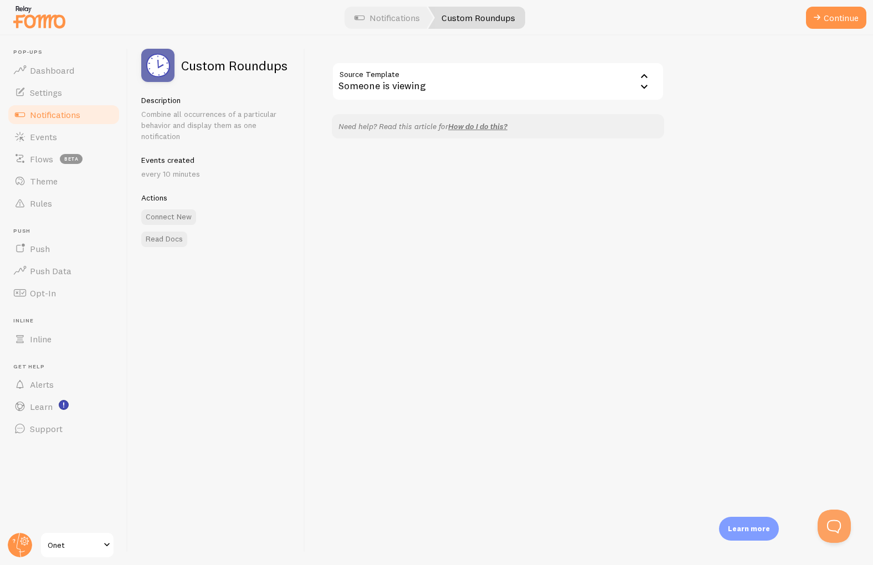
drag, startPoint x: 627, startPoint y: 152, endPoint x: 607, endPoint y: 126, distance: 32.0
click at [624, 147] on div "Source Template Someone is viewing Someone is viewing Need help? Read this arti…" at bounding box center [588, 299] width 567 height 529
click at [616, 90] on input "Source Template" at bounding box center [498, 81] width 332 height 39
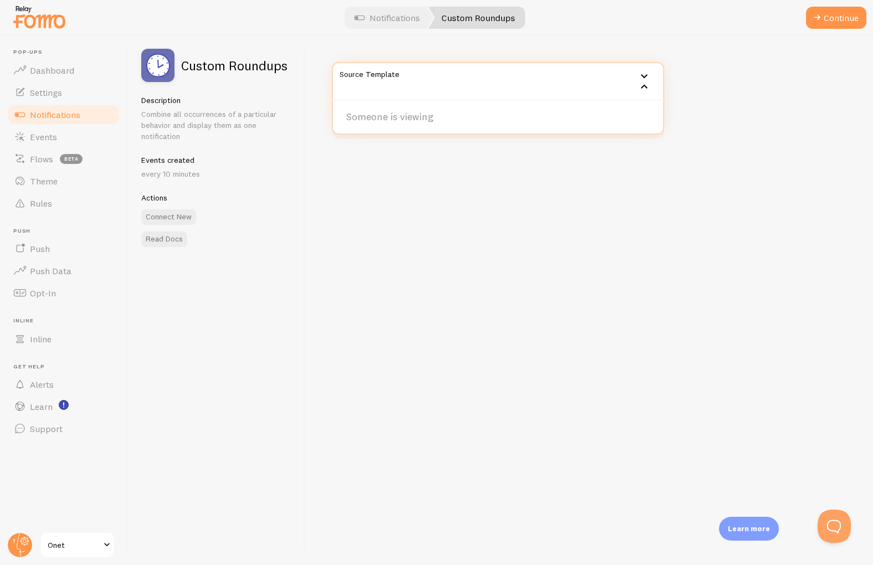
click at [498, 177] on div "Source Template Someone is viewing Someone is viewing Need help? Read this arti…" at bounding box center [588, 299] width 567 height 529
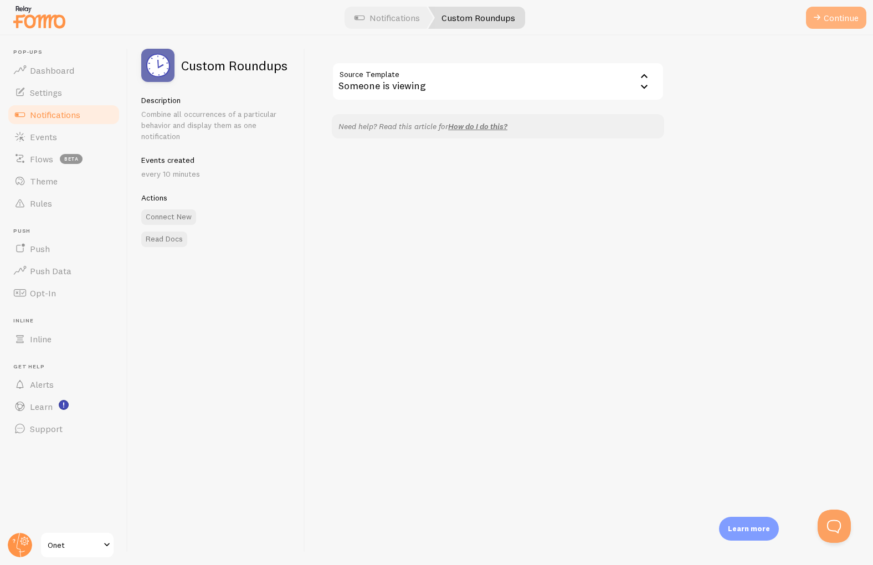
click at [849, 14] on button "Continue" at bounding box center [836, 18] width 60 height 22
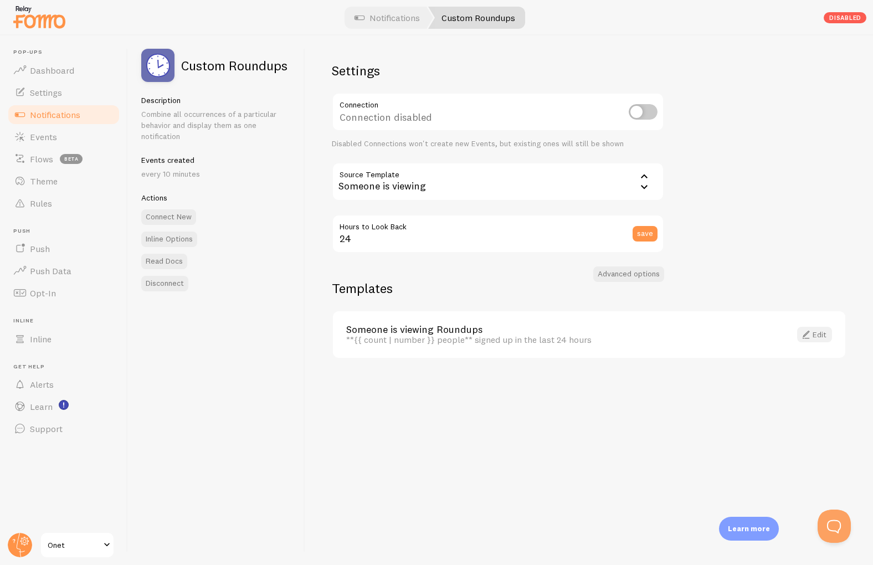
click at [811, 336] on span at bounding box center [805, 334] width 13 height 13
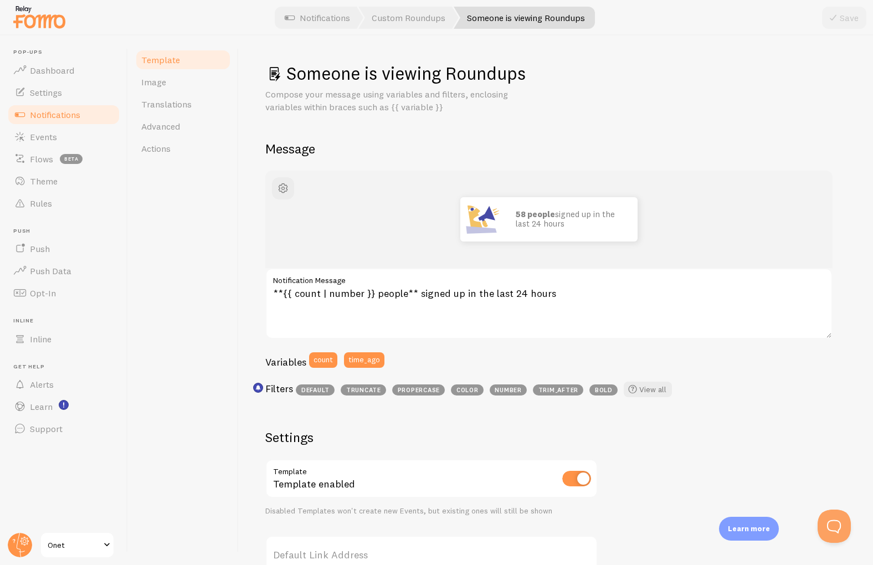
click at [715, 140] on h2 "Message" at bounding box center [555, 148] width 581 height 17
